Goal: Transaction & Acquisition: Purchase product/service

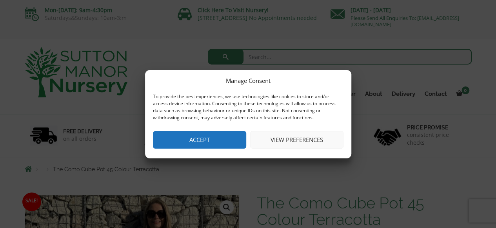
click at [211, 137] on button "Accept" at bounding box center [199, 140] width 93 height 18
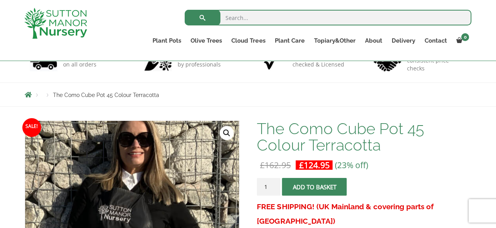
scroll to position [39, 0]
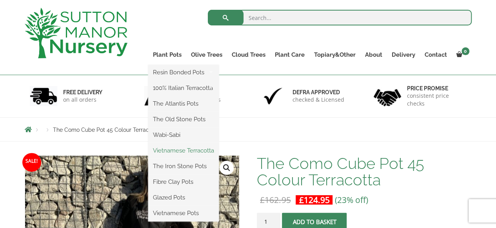
click at [196, 151] on link "Vietnamese Terracotta" at bounding box center [183, 151] width 71 height 12
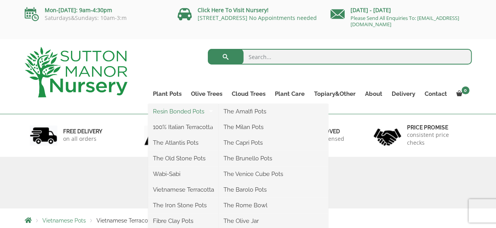
click at [185, 112] on link "Resin Bonded Pots" at bounding box center [183, 112] width 71 height 12
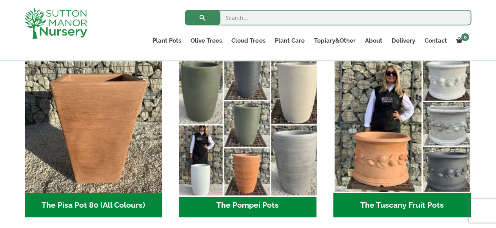
scroll to position [588, 0]
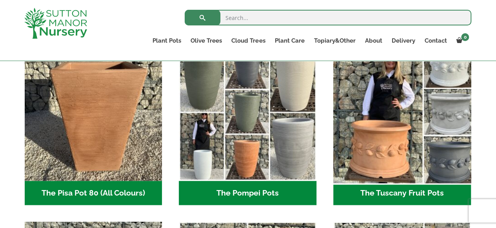
click at [401, 150] on img "Visit product category The Tuscany Fruit Pots" at bounding box center [402, 112] width 144 height 144
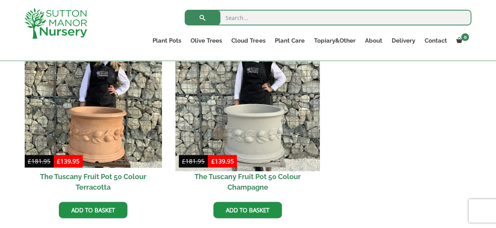
scroll to position [470, 0]
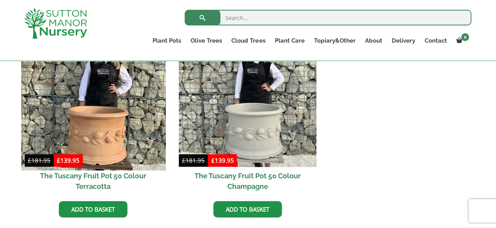
click at [98, 138] on img at bounding box center [93, 99] width 144 height 144
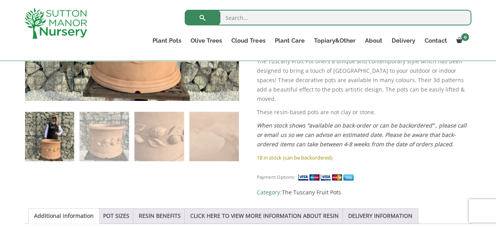
scroll to position [431, 0]
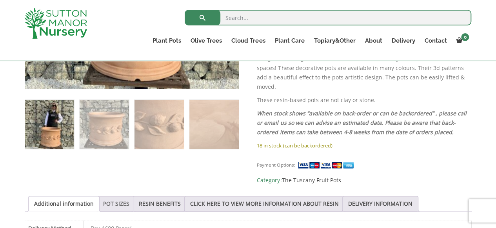
click at [118, 197] on link "POT SIZES" at bounding box center [116, 204] width 26 height 15
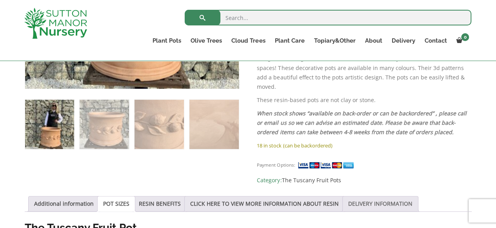
click at [374, 197] on link "DELIVERY INFORMATION" at bounding box center [380, 204] width 64 height 15
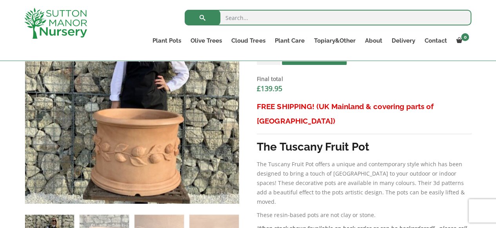
scroll to position [314, 0]
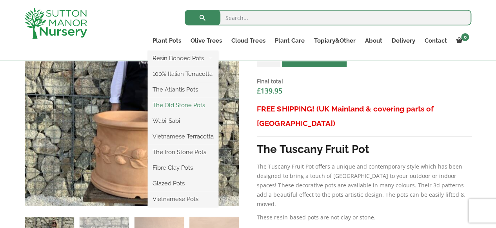
click at [192, 105] on link "The Old Stone Pots" at bounding box center [183, 106] width 71 height 12
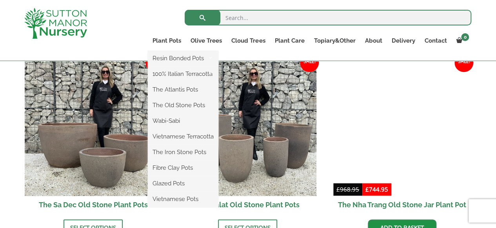
scroll to position [470, 0]
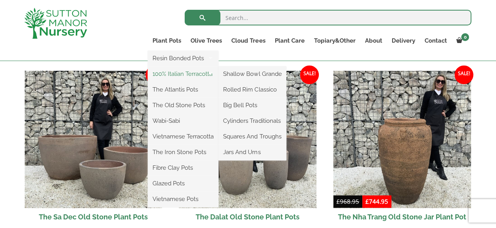
click at [189, 73] on link "100% Italian Terracotta" at bounding box center [183, 74] width 71 height 12
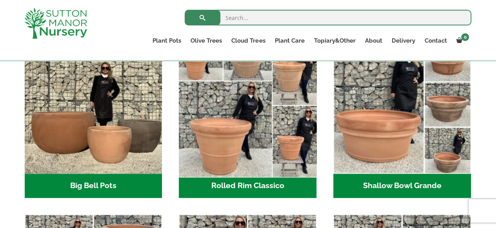
scroll to position [314, 0]
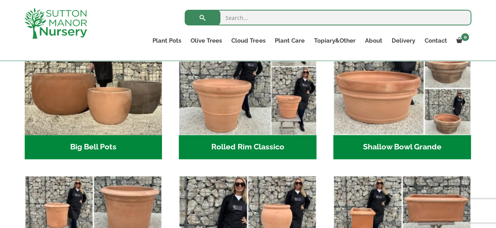
click at [253, 147] on h2 "Rolled Rim Classico (7)" at bounding box center [248, 147] width 138 height 24
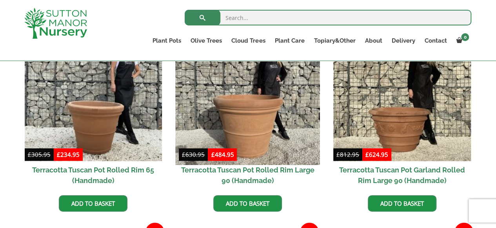
scroll to position [392, 0]
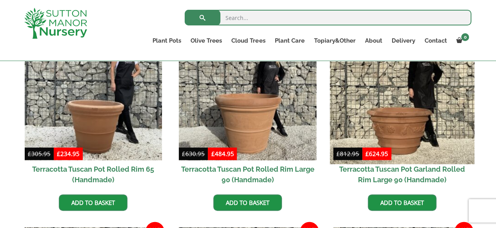
click at [406, 129] on img at bounding box center [402, 92] width 144 height 144
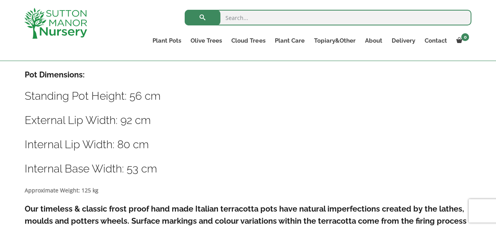
scroll to position [431, 0]
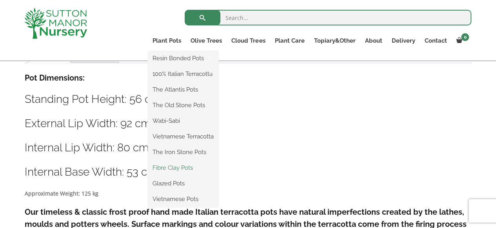
click at [186, 169] on link "Fibre Clay Pots" at bounding box center [183, 168] width 71 height 12
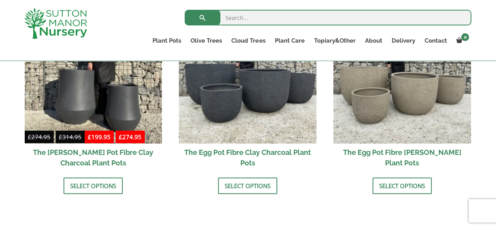
scroll to position [314, 0]
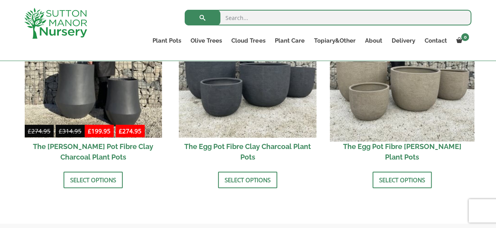
click at [418, 102] on img at bounding box center [402, 69] width 144 height 144
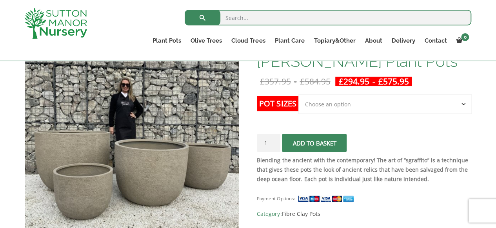
scroll to position [157, 0]
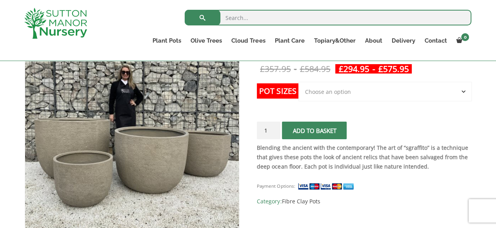
click at [463, 91] on select "Choose an option Click here to buy the 5th To Largest Pot In The Picture Click …" at bounding box center [384, 92] width 173 height 20
click at [298, 82] on select "Choose an option Click here to buy the 5th To Largest Pot In The Picture Click …" at bounding box center [384, 92] width 173 height 20
select select "Click here to buy the 3rd To Largest Pot In The Picture"
